Goal: Transaction & Acquisition: Purchase product/service

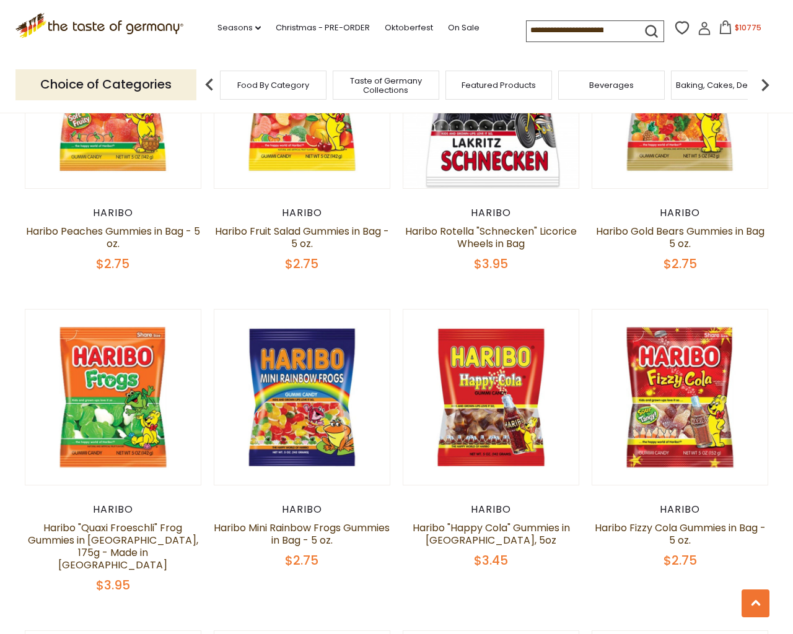
scroll to position [2962, 0]
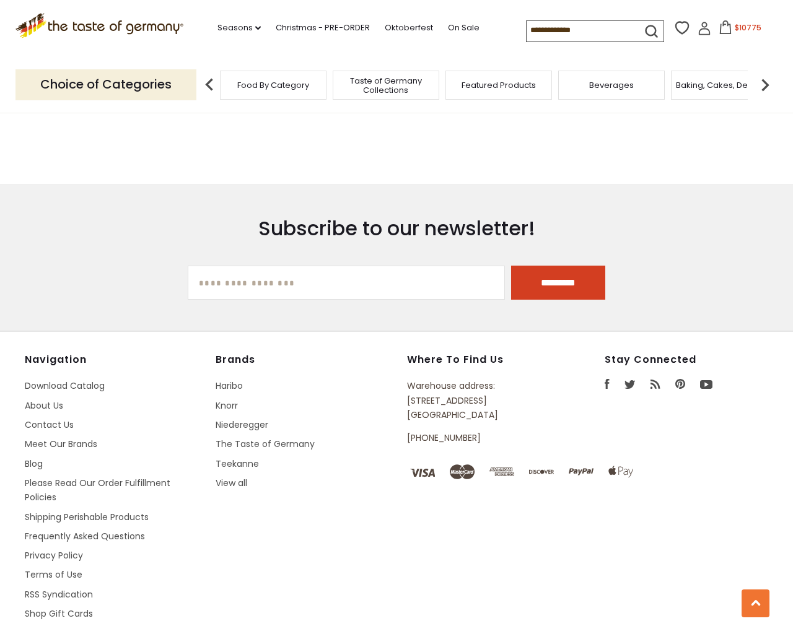
type input "**********"
select select "*********"
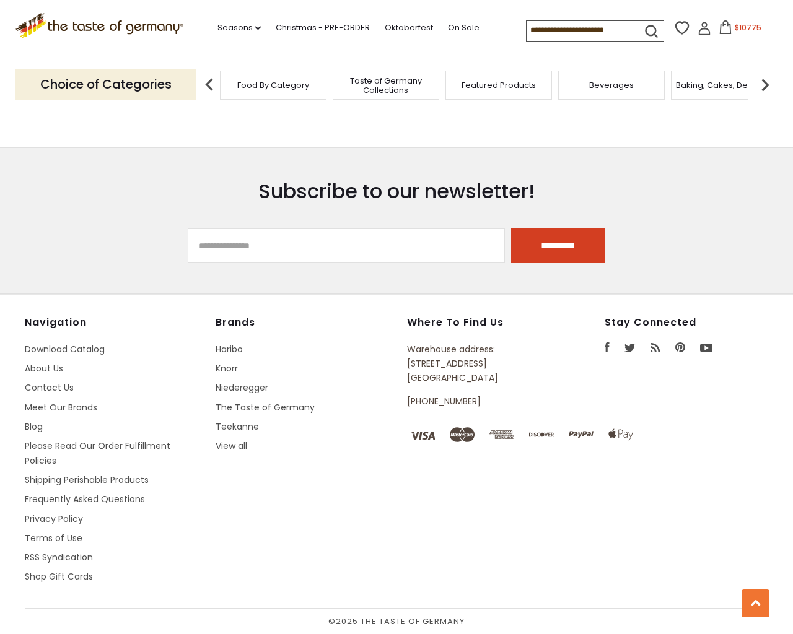
scroll to position [232, 0]
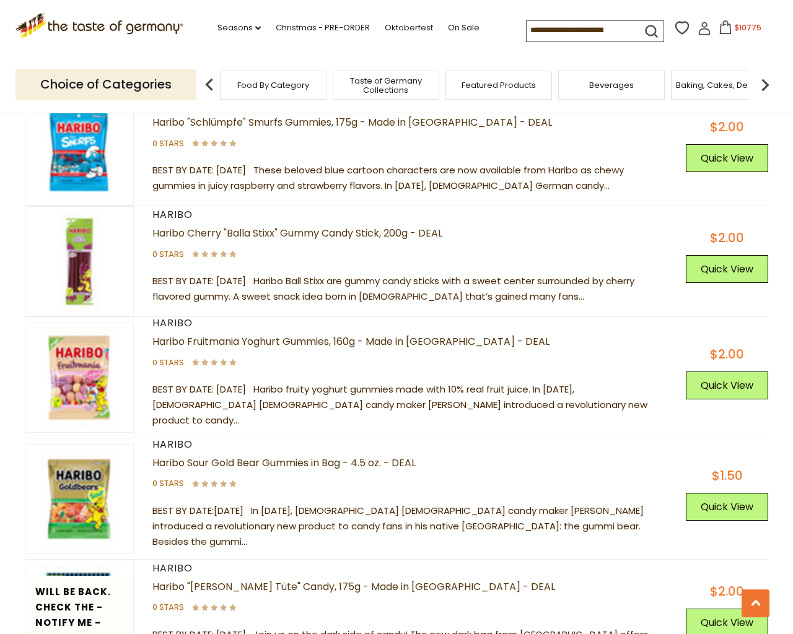
scroll to position [4222, 0]
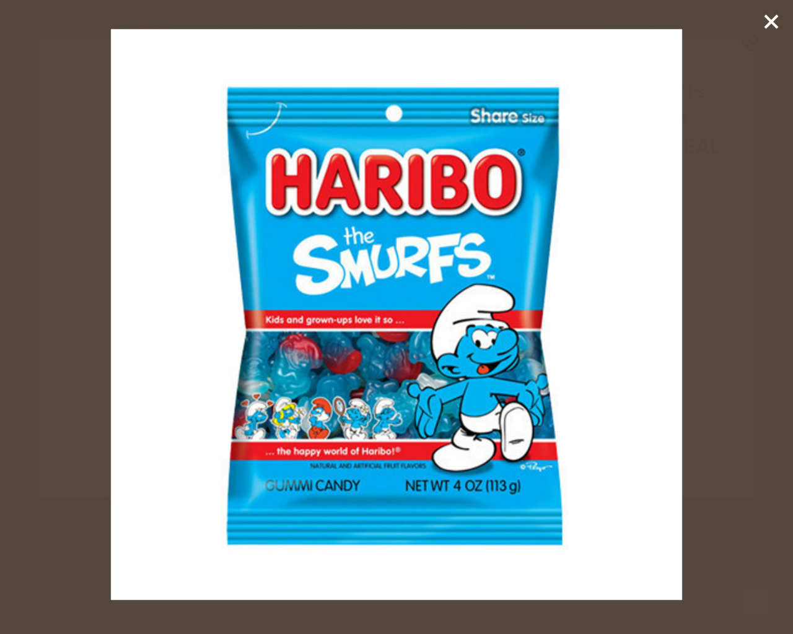
click at [432, 310] on input "*" at bounding box center [457, 327] width 51 height 34
type input "*"
click at [432, 310] on input "*" at bounding box center [457, 327] width 51 height 34
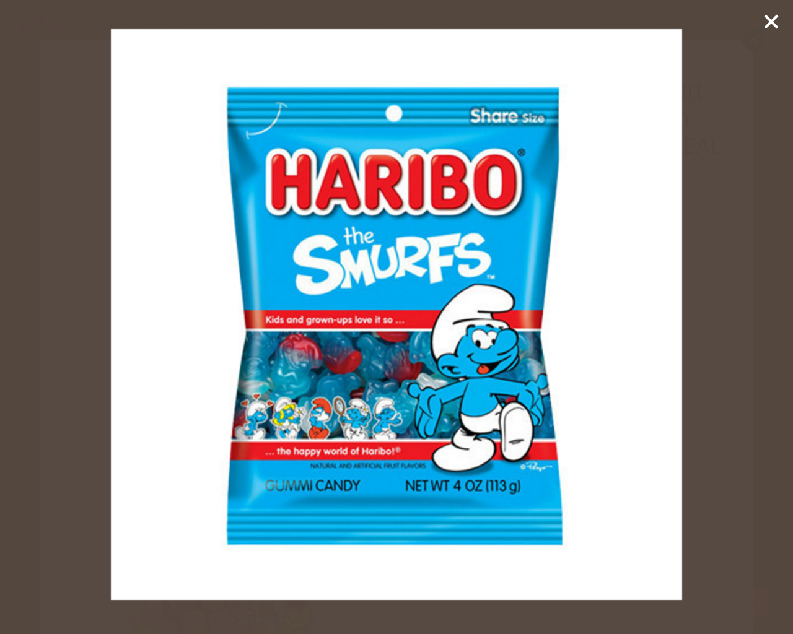
type input "*"
click at [432, 310] on input "*" at bounding box center [457, 327] width 51 height 34
type input "*"
click at [432, 310] on input "*" at bounding box center [457, 327] width 51 height 34
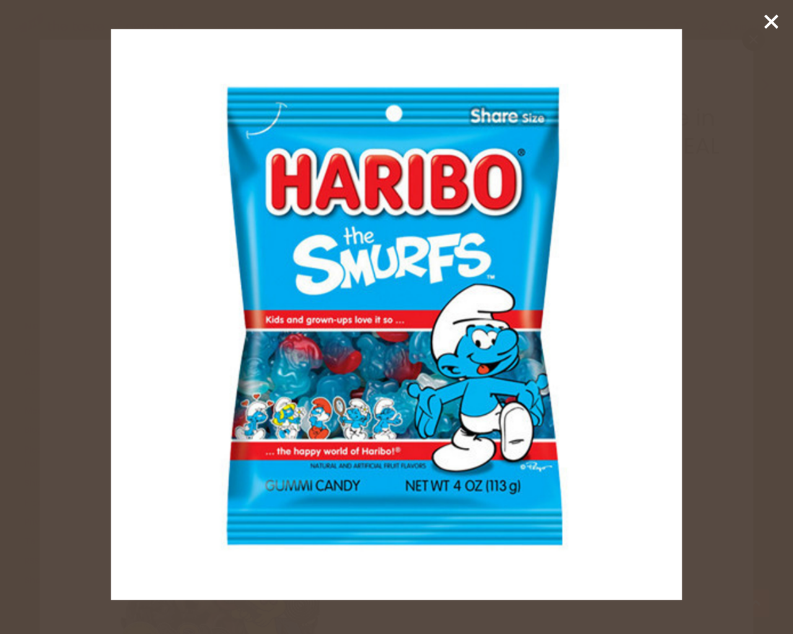
click at [432, 310] on input "*" at bounding box center [457, 327] width 51 height 34
type input "*"
